Goal: Task Accomplishment & Management: Use online tool/utility

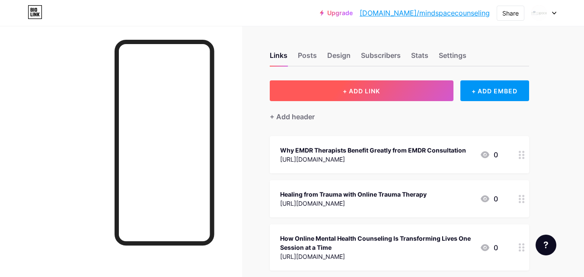
click at [382, 89] on button "+ ADD LINK" at bounding box center [362, 90] width 184 height 21
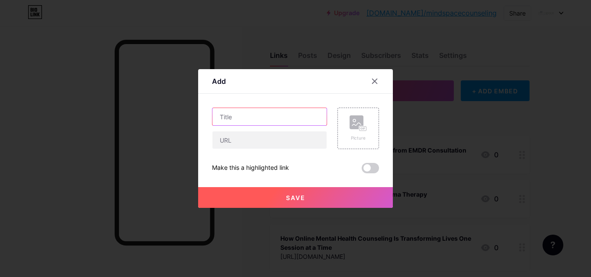
click at [271, 116] on input "text" at bounding box center [269, 116] width 114 height 17
paste input "Finding Healing and Support with Therapists in [GEOGRAPHIC_DATA], [GEOGRAPHIC_D…"
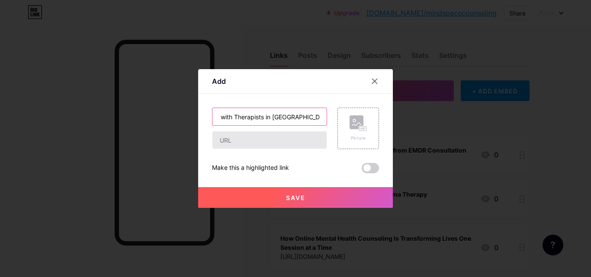
type input "Finding Healing and Support with Therapists in [GEOGRAPHIC_DATA], [GEOGRAPHIC_D…"
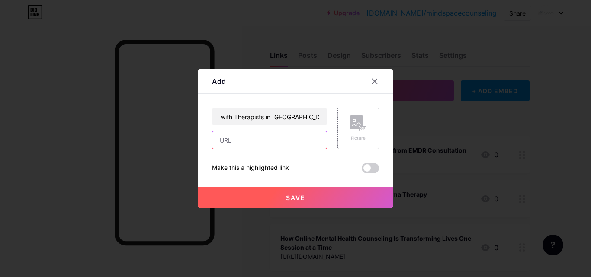
click at [241, 141] on input "text" at bounding box center [269, 139] width 114 height 17
paste input "[URL][DOMAIN_NAME]"
type input "[URL][DOMAIN_NAME]"
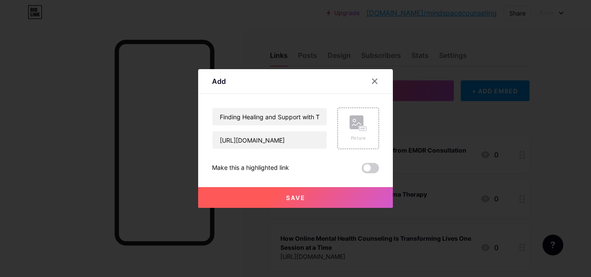
click at [317, 196] on button "Save" at bounding box center [295, 197] width 195 height 21
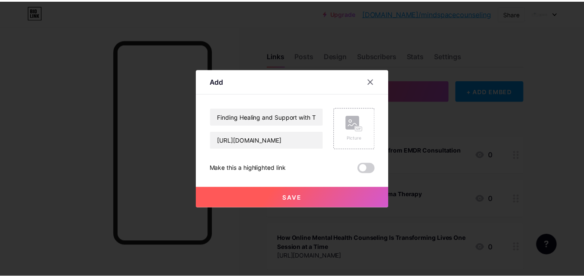
scroll to position [0, 0]
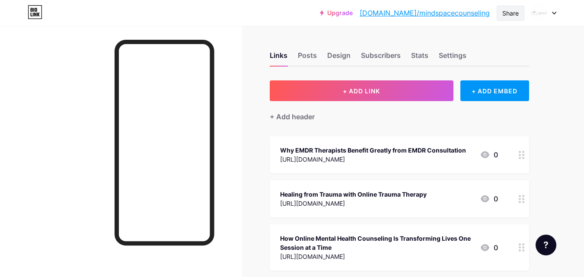
click at [506, 15] on div "Share" at bounding box center [510, 13] width 16 height 9
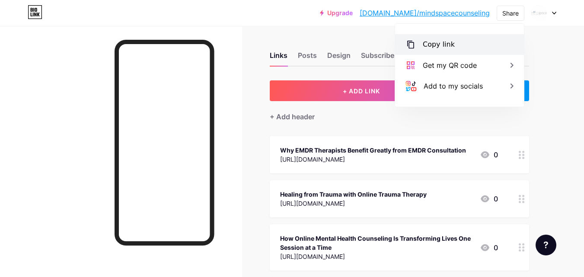
click at [468, 39] on div "Copy link" at bounding box center [459, 44] width 129 height 21
